Goal: Transaction & Acquisition: Book appointment/travel/reservation

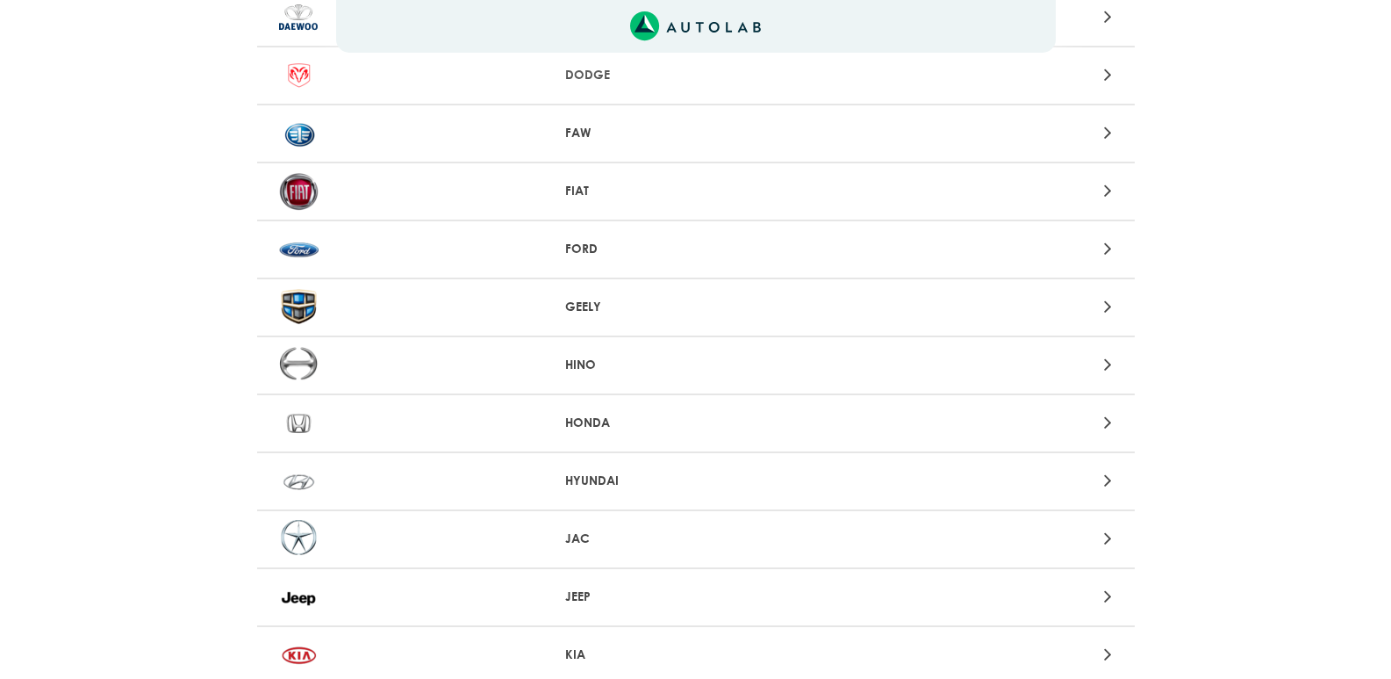
scroll to position [718, 0]
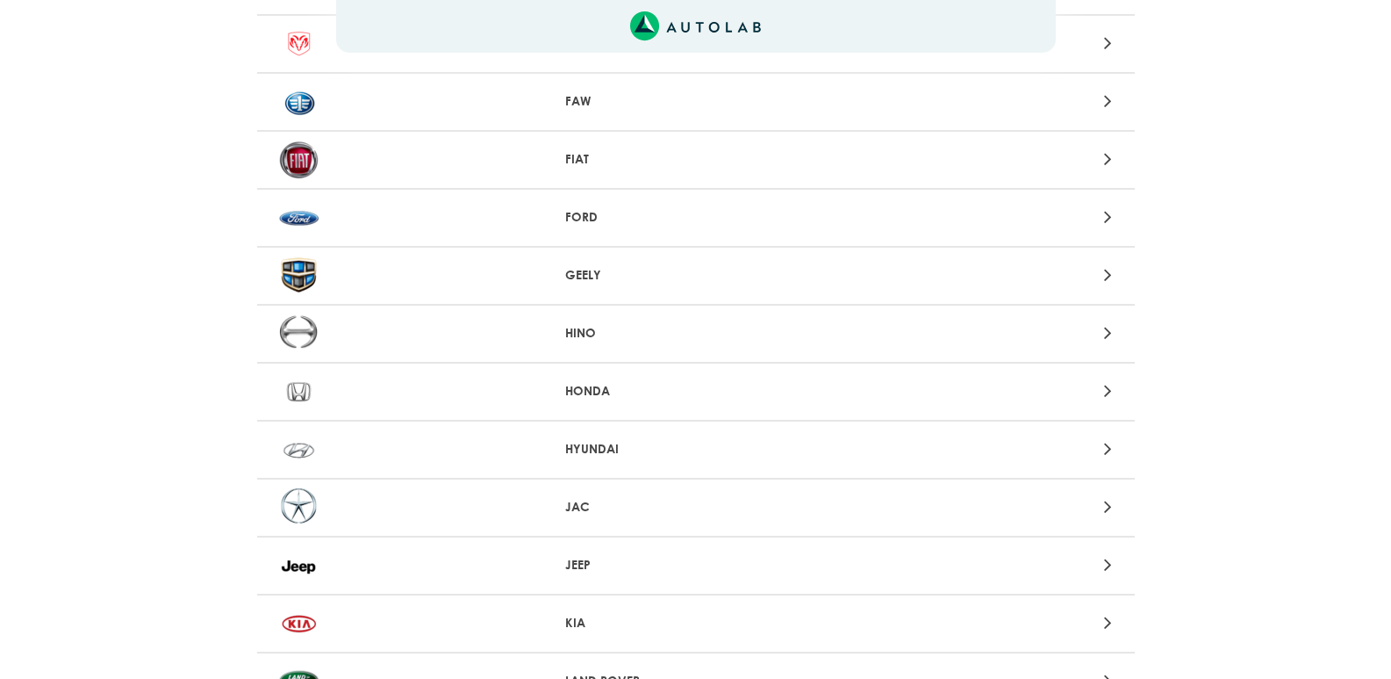
click at [583, 566] on p "JEEP" at bounding box center [695, 565] width 261 height 18
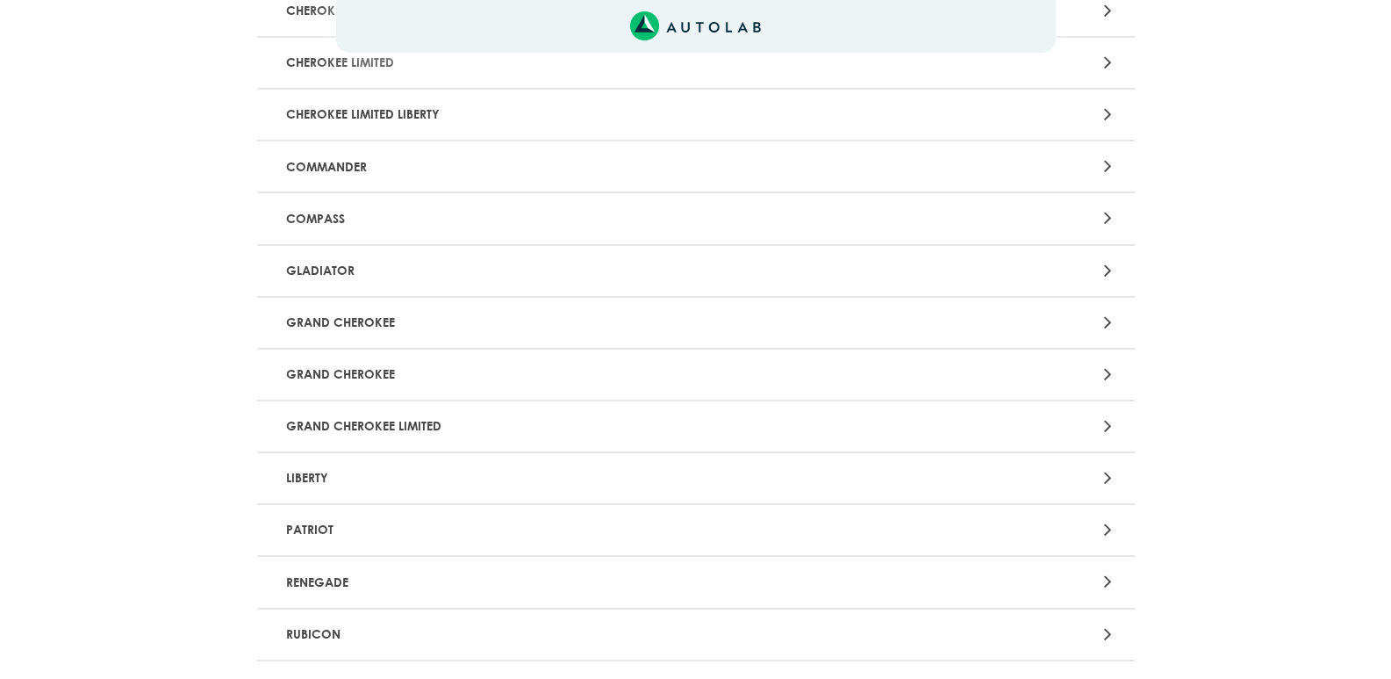
scroll to position [351, 0]
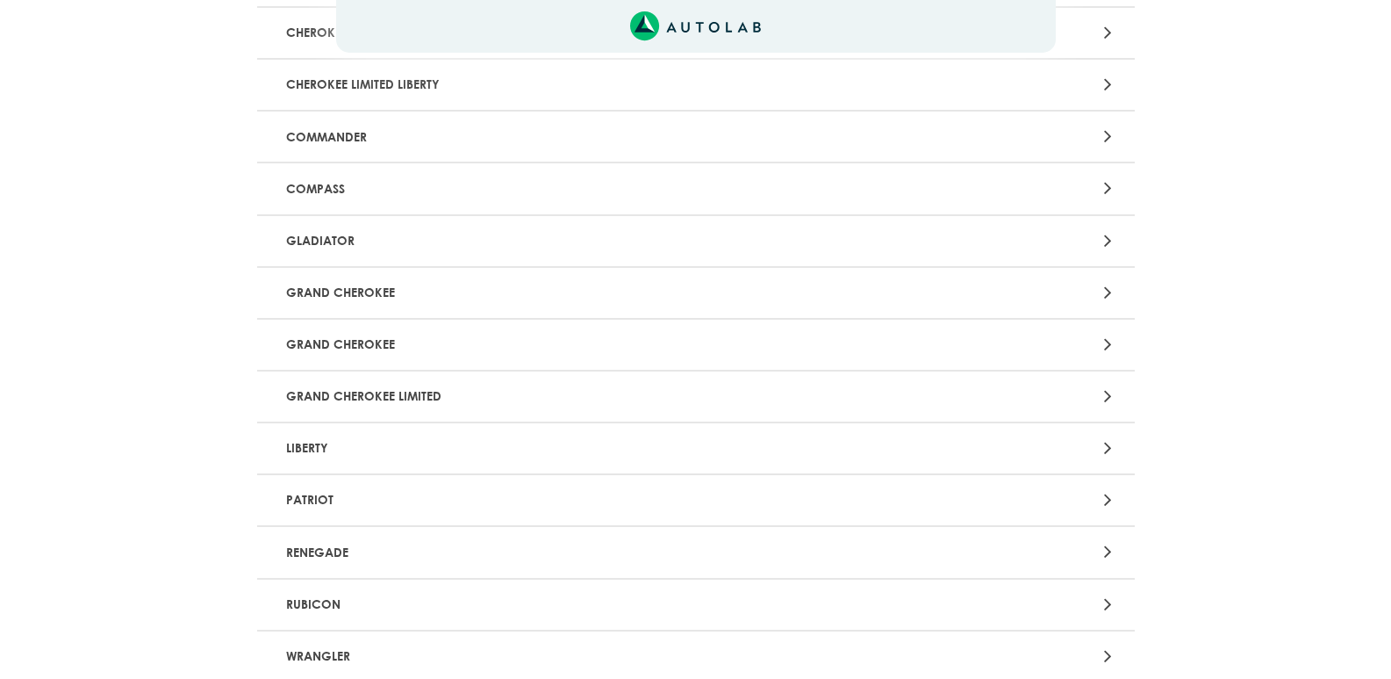
click at [353, 550] on p "RENEGADE" at bounding box center [552, 551] width 547 height 32
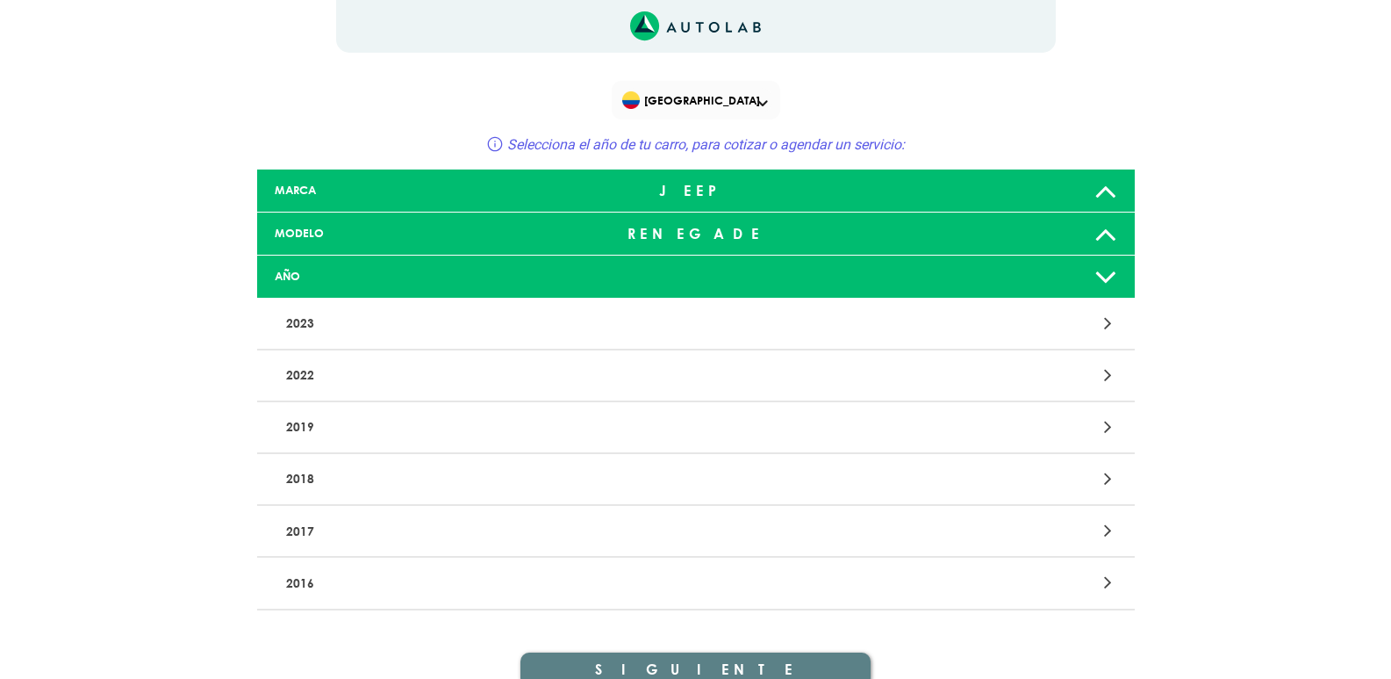
click at [319, 373] on p "2022" at bounding box center [552, 375] width 547 height 32
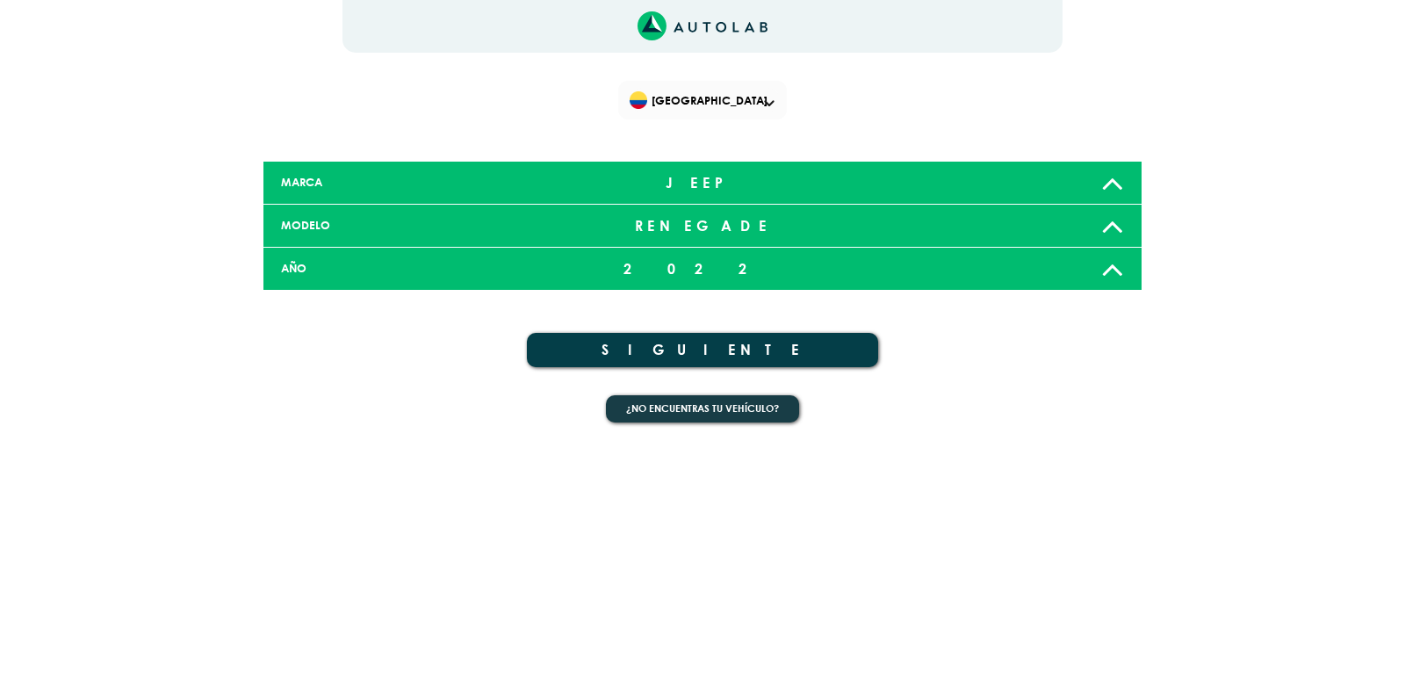
click at [704, 348] on button "SIGUIENTE" at bounding box center [702, 350] width 351 height 34
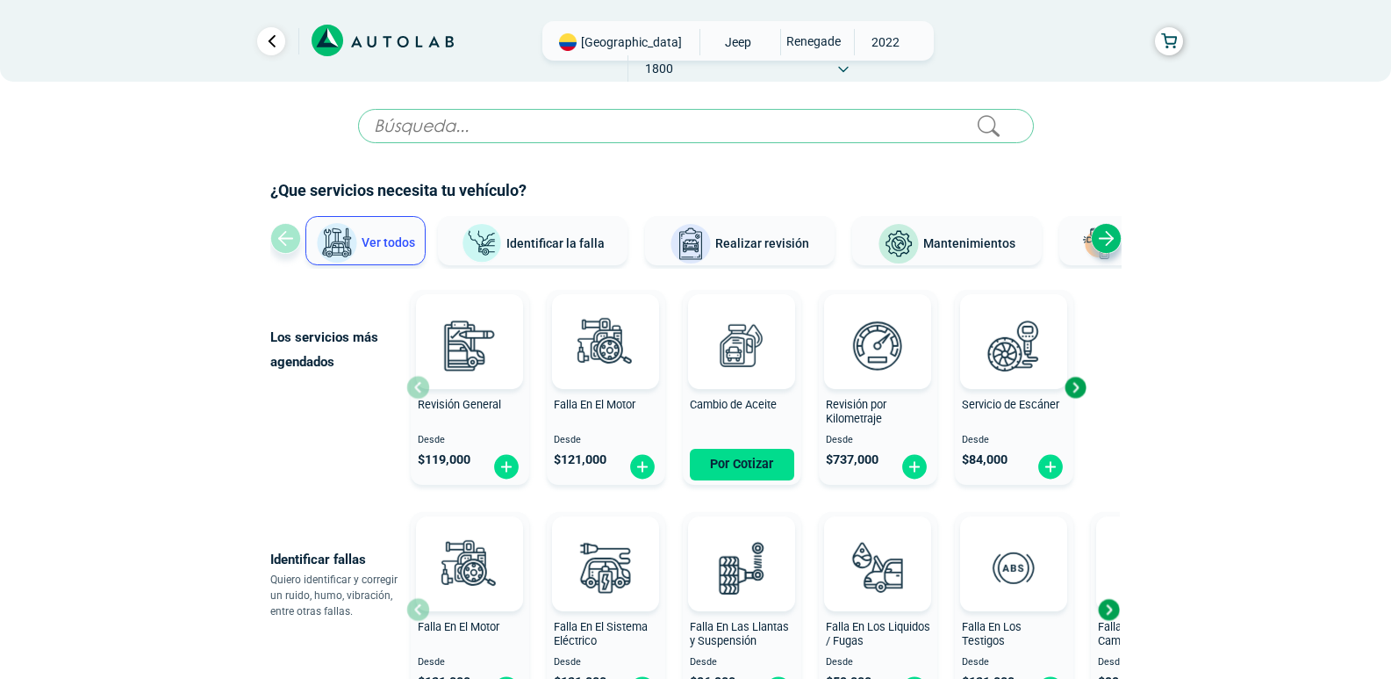
click at [960, 237] on span "Mantenimientos" at bounding box center [969, 243] width 92 height 14
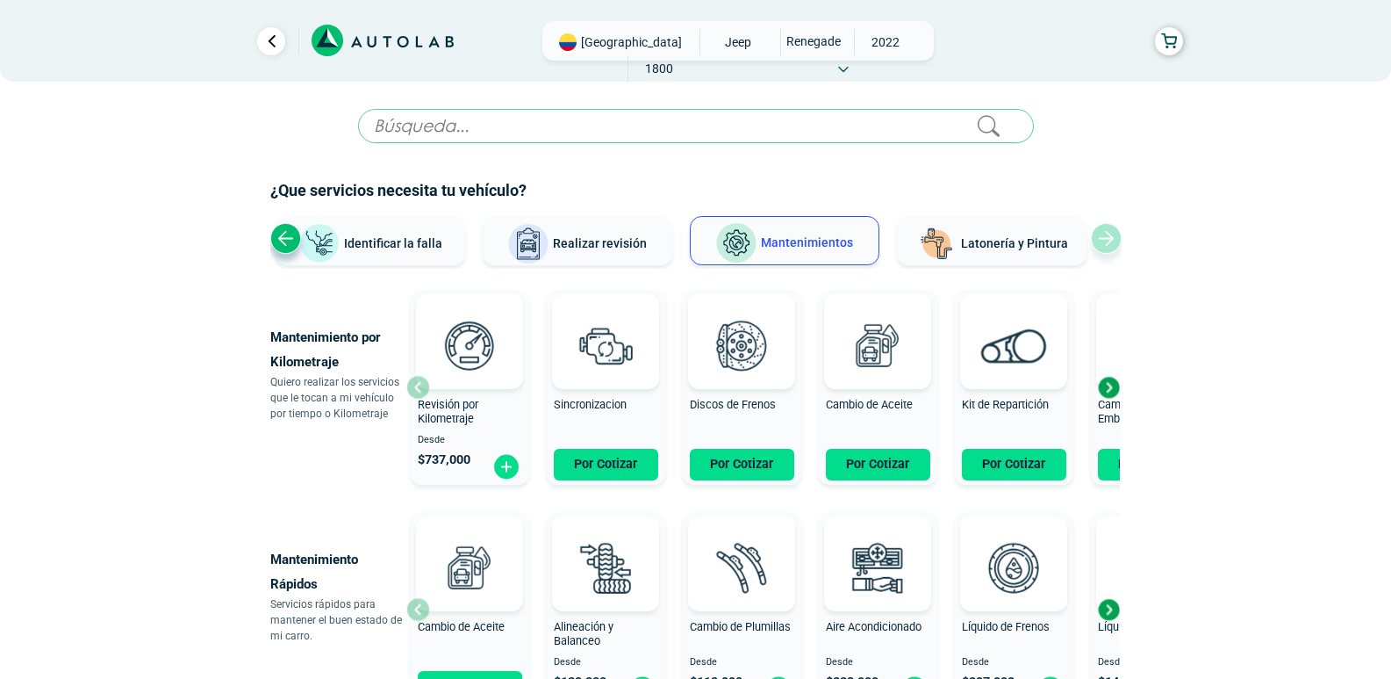
click at [452, 400] on span "Revisión por Kilometraje" at bounding box center [448, 412] width 61 height 28
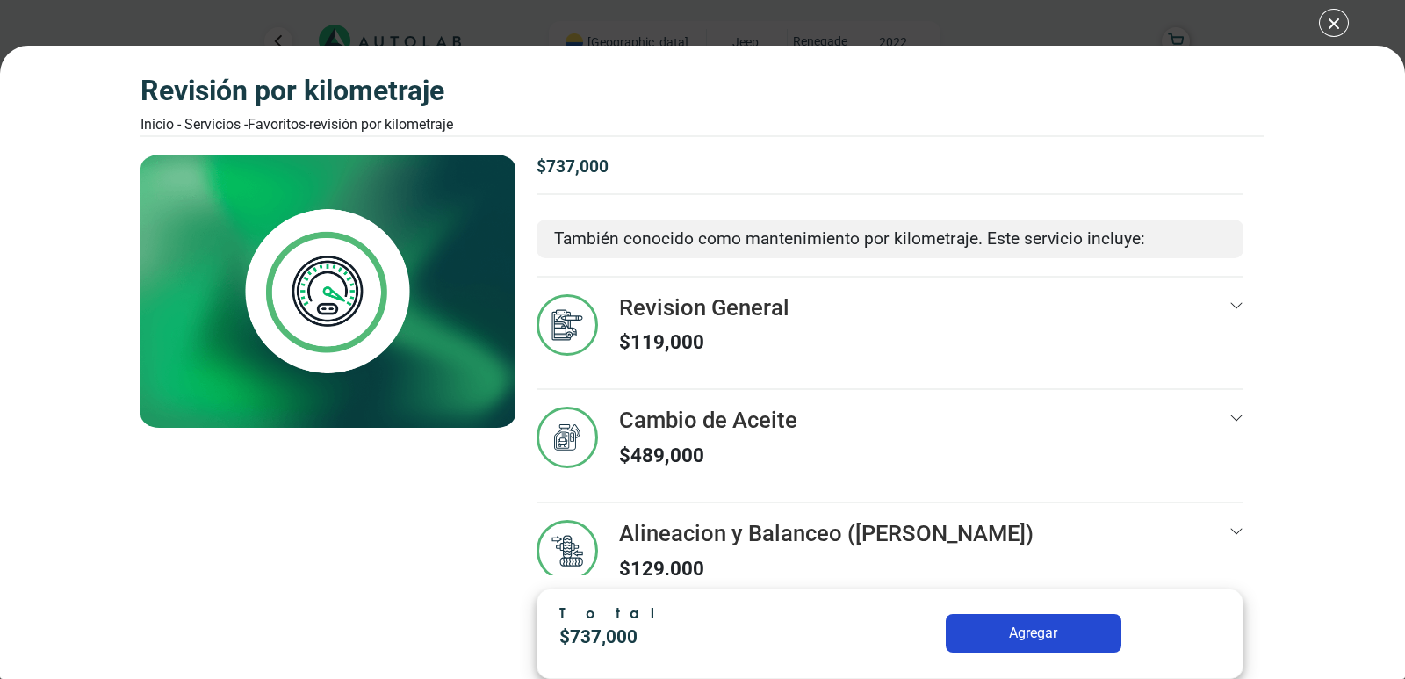
click at [1335, 24] on div "Revisión por Kilometraje Inicio - Servicios - Favoritos - Revisión por Kilometr…" at bounding box center [702, 339] width 1405 height 679
